Goal: Find specific page/section: Find specific page/section

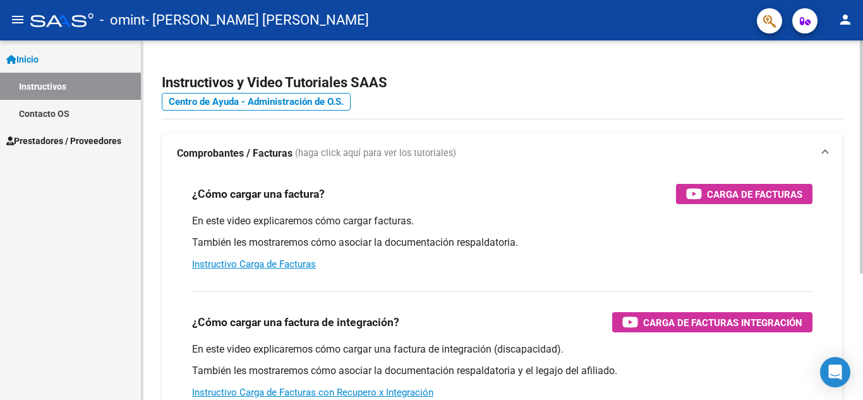
click at [743, 210] on div "¿Cómo cargar una factura? Carga de Facturas En este video explicaremos cómo car…" at bounding box center [502, 227] width 651 height 107
click at [841, 16] on mat-icon "person" at bounding box center [845, 19] width 15 height 15
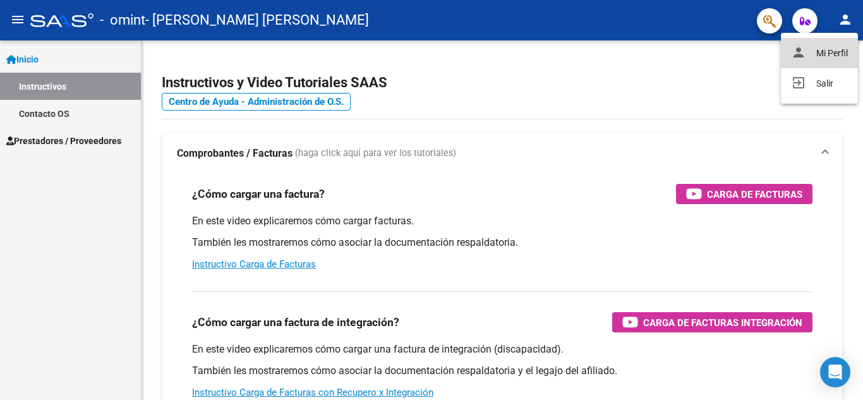
click at [832, 55] on button "person Mi Perfil" at bounding box center [819, 53] width 77 height 30
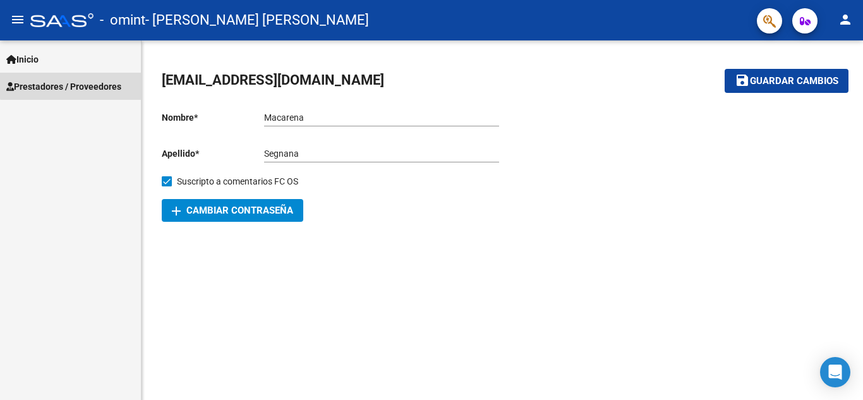
click at [83, 78] on link "Prestadores / Proveedores" at bounding box center [70, 86] width 141 height 27
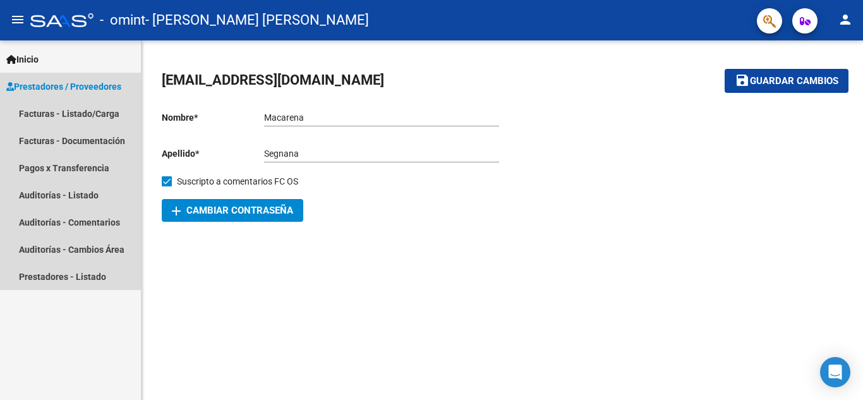
click at [83, 78] on link "Prestadores / Proveedores" at bounding box center [70, 86] width 141 height 27
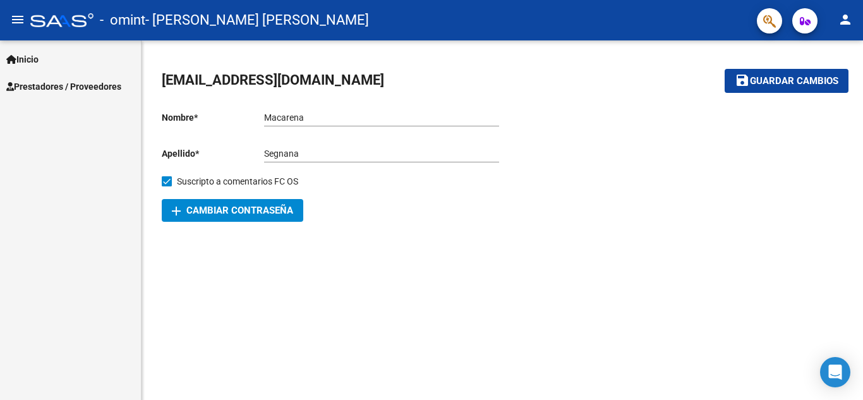
click at [809, 20] on icon "button" at bounding box center [805, 20] width 11 height 9
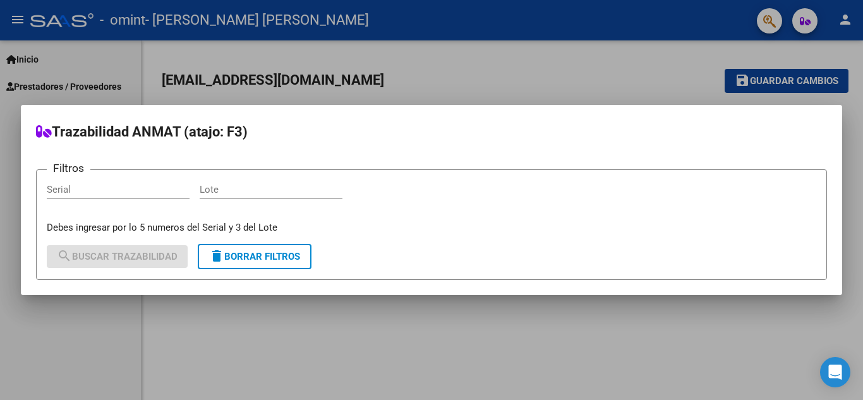
click at [809, 20] on div at bounding box center [431, 200] width 863 height 400
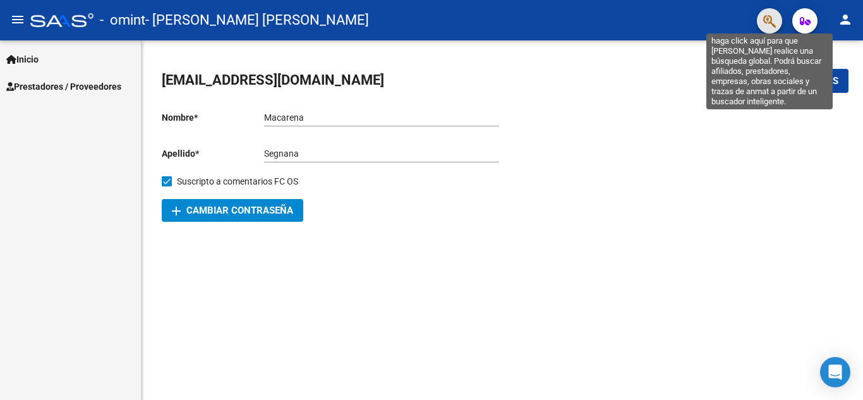
click at [775, 20] on icon "button" at bounding box center [769, 21] width 13 height 15
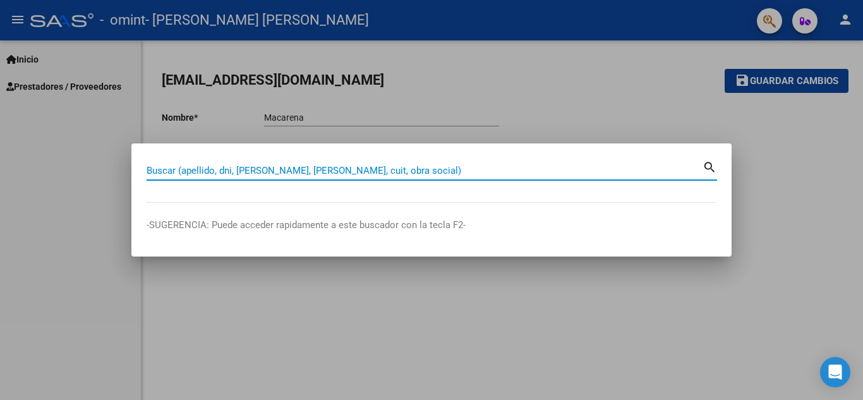
click at [775, 20] on div at bounding box center [431, 200] width 863 height 400
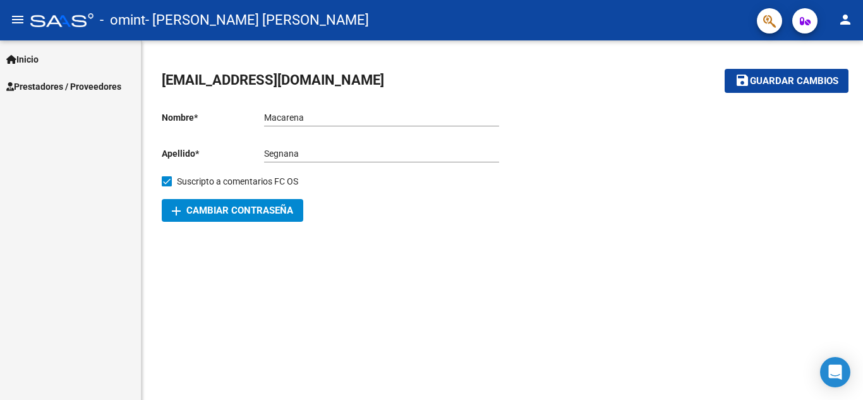
click at [18, 50] on link "Inicio" at bounding box center [70, 58] width 141 height 27
